Goal: Task Accomplishment & Management: Complete application form

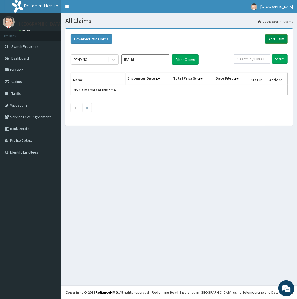
click at [272, 40] on link "Add Claim" at bounding box center [276, 38] width 23 height 9
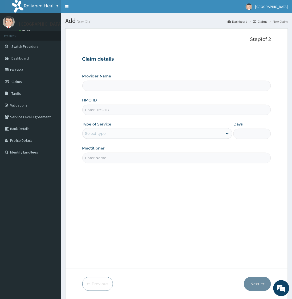
click at [100, 108] on input "HMO ID" at bounding box center [176, 110] width 189 height 10
paste input "OHT/10455/A"
type input "OHT/10455/A"
type input "Toun Memorial Hospital"
type input "OHT/10455/A"
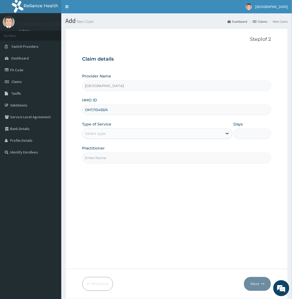
click at [112, 130] on div "Select type" at bounding box center [153, 133] width 140 height 9
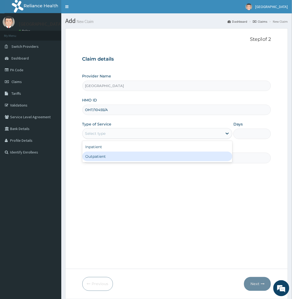
click at [106, 157] on div "Outpatient" at bounding box center [157, 157] width 150 height 10
type input "1"
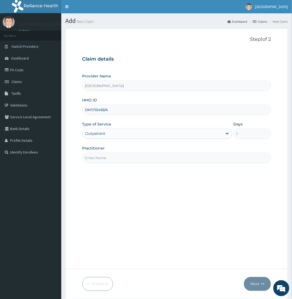
click at [181, 147] on div "Practitioner" at bounding box center [176, 154] width 189 height 18
click at [113, 182] on div "Step 1 of 2 Claim details Provider Name Toun Memorial Hospital HMO ID OHT/10455…" at bounding box center [176, 149] width 189 height 224
click at [116, 156] on input "Practitioner" at bounding box center [176, 158] width 189 height 10
type input "Dr Okoroafor"
click at [253, 282] on button "Next" at bounding box center [257, 284] width 27 height 14
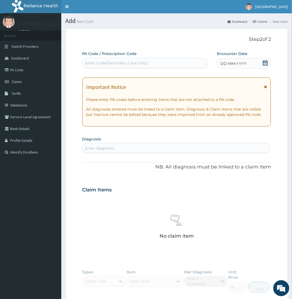
click at [266, 63] on icon at bounding box center [265, 62] width 5 height 5
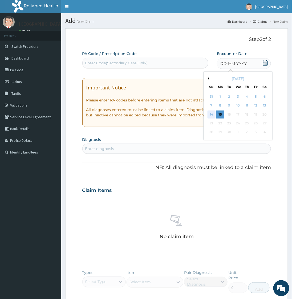
click at [213, 112] on div "14" at bounding box center [212, 114] width 8 height 8
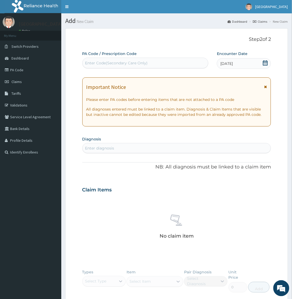
click at [135, 98] on p "Please enter PA codes before entering items that are not attached to a PA code" at bounding box center [176, 99] width 181 height 5
click at [134, 100] on p "Please enter PA codes before entering items that are not attached to a PA code" at bounding box center [176, 99] width 181 height 5
